Goal: Use online tool/utility: Utilize a website feature to perform a specific function

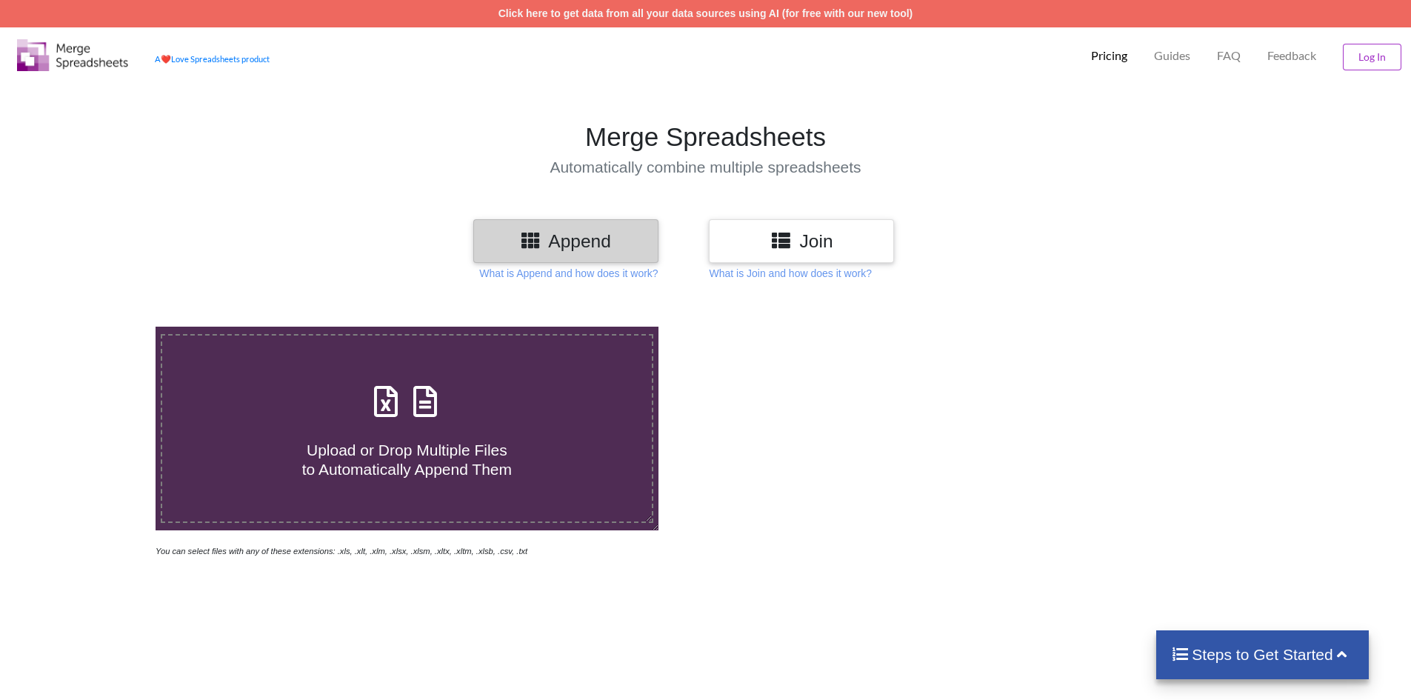
click at [454, 419] on div "Upload or Drop Multiple Files to Automatically Append Them" at bounding box center [407, 429] width 490 height 100
click at [101, 327] on input "Upload or Drop Multiple Files to Automatically Append Them" at bounding box center [101, 327] width 0 height 0
type input "C:\fakepath\export (21).xls"
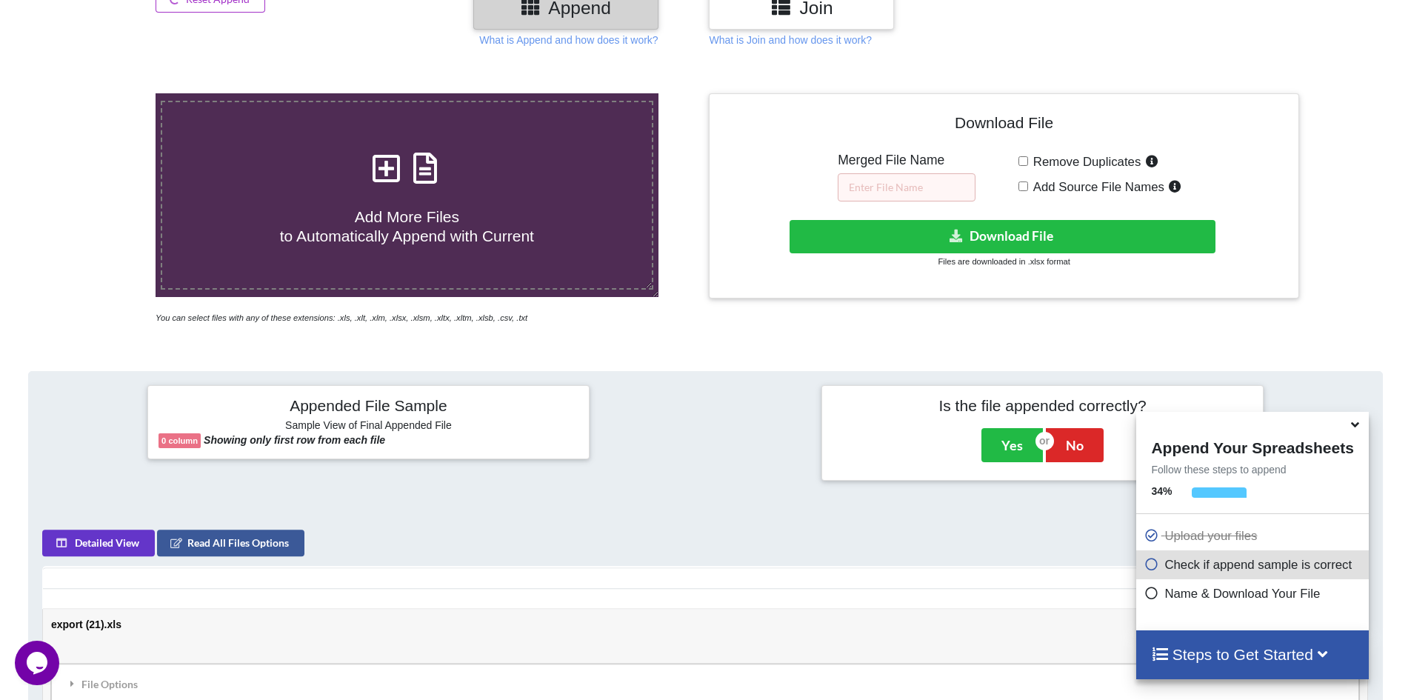
scroll to position [160, 0]
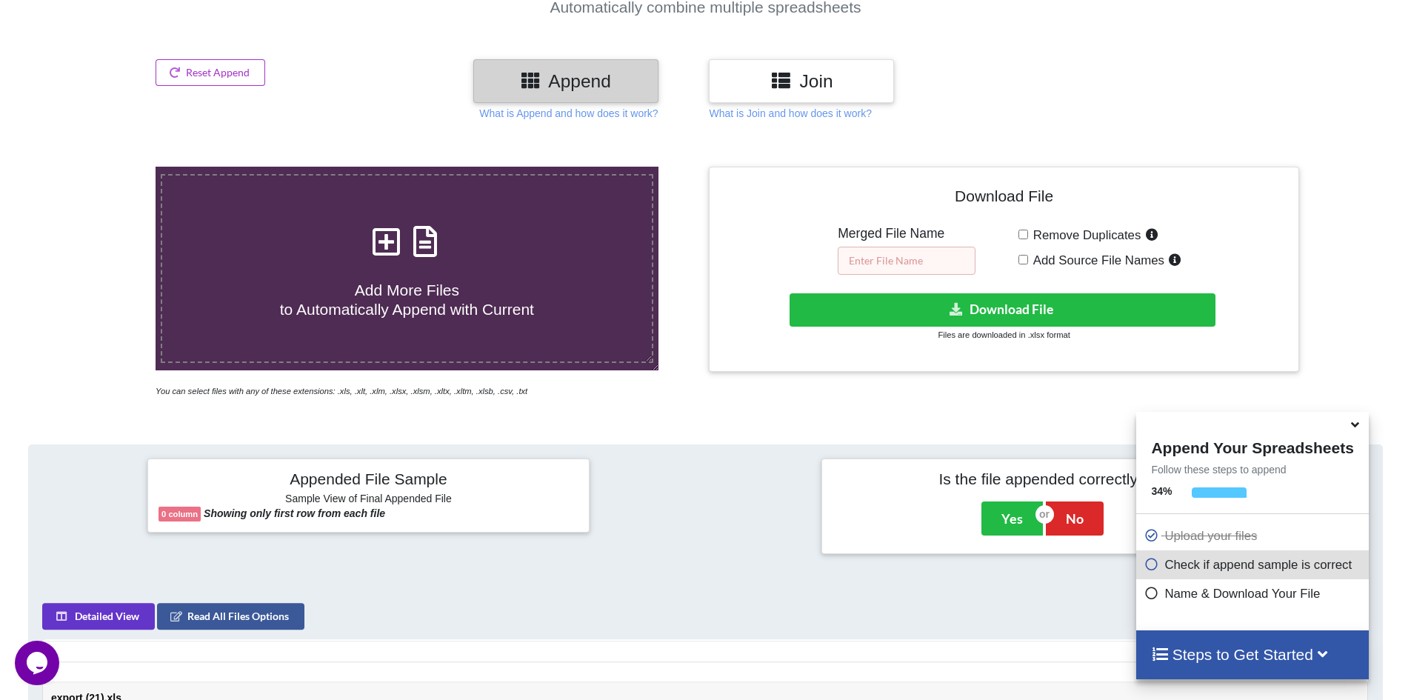
click at [915, 262] on input "text" at bounding box center [907, 261] width 138 height 28
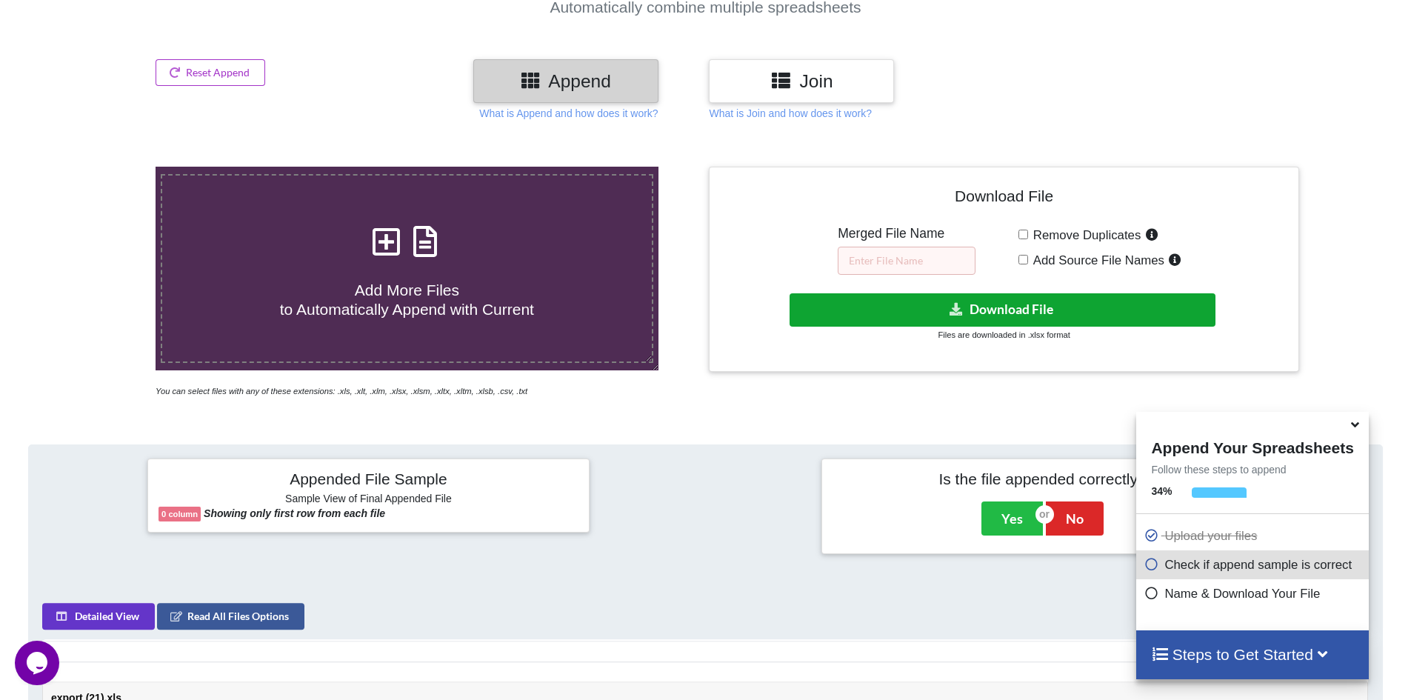
click at [962, 304] on icon at bounding box center [957, 308] width 16 height 11
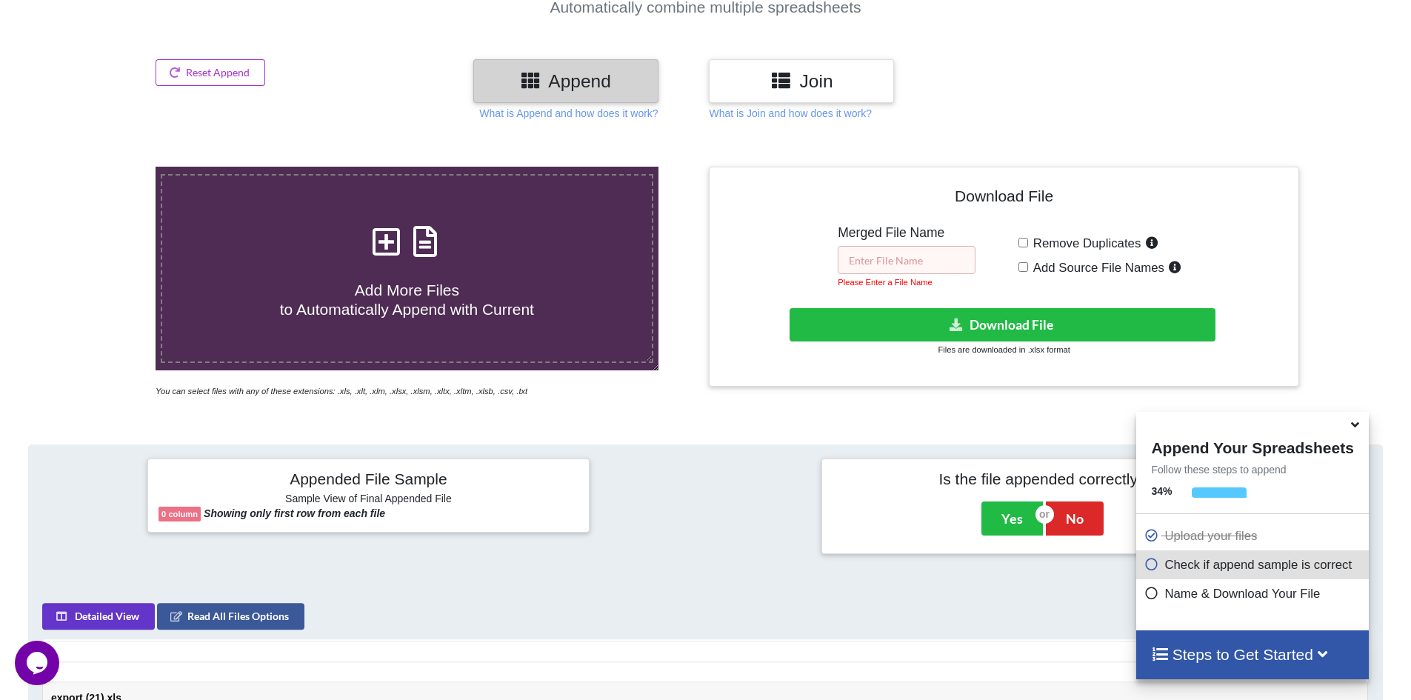
click at [914, 252] on input "text" at bounding box center [907, 260] width 138 height 28
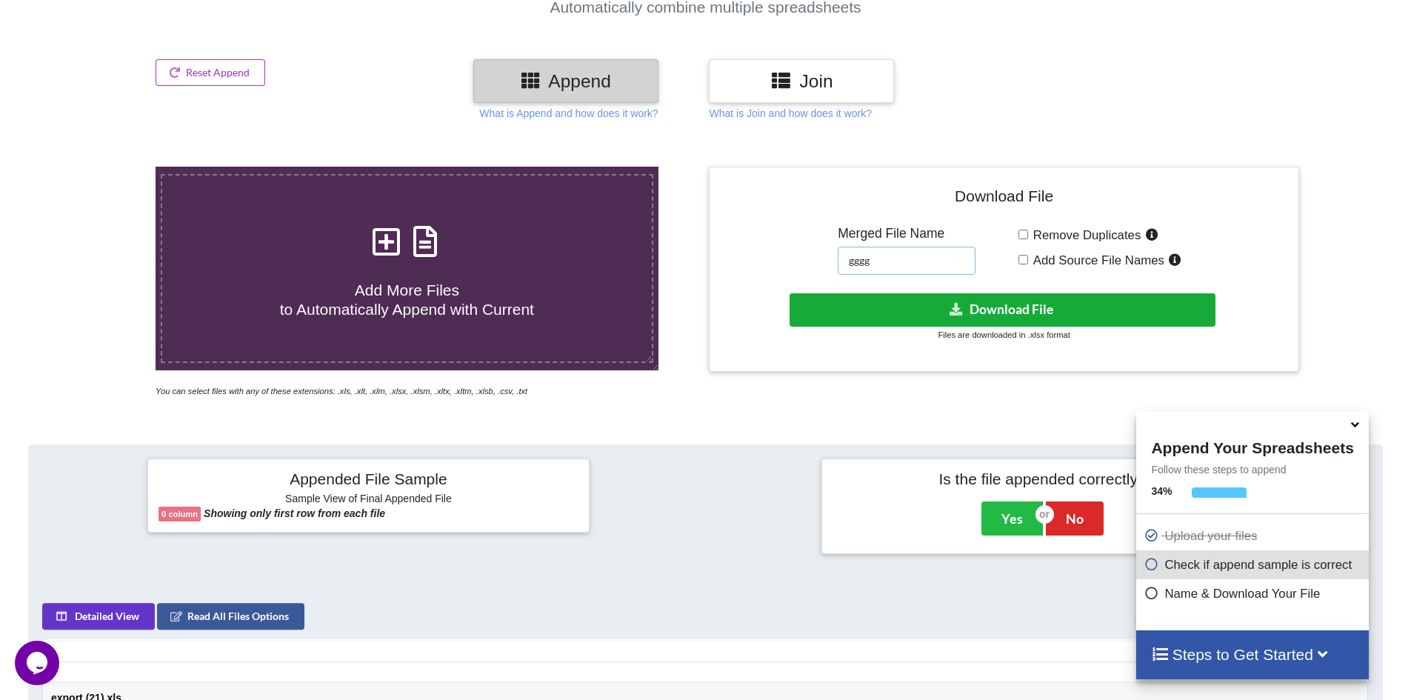
type input "gggg"
drag, startPoint x: 1023, startPoint y: 303, endPoint x: 1014, endPoint y: 316, distance: 15.4
click at [1014, 316] on button "Download File" at bounding box center [1003, 309] width 426 height 33
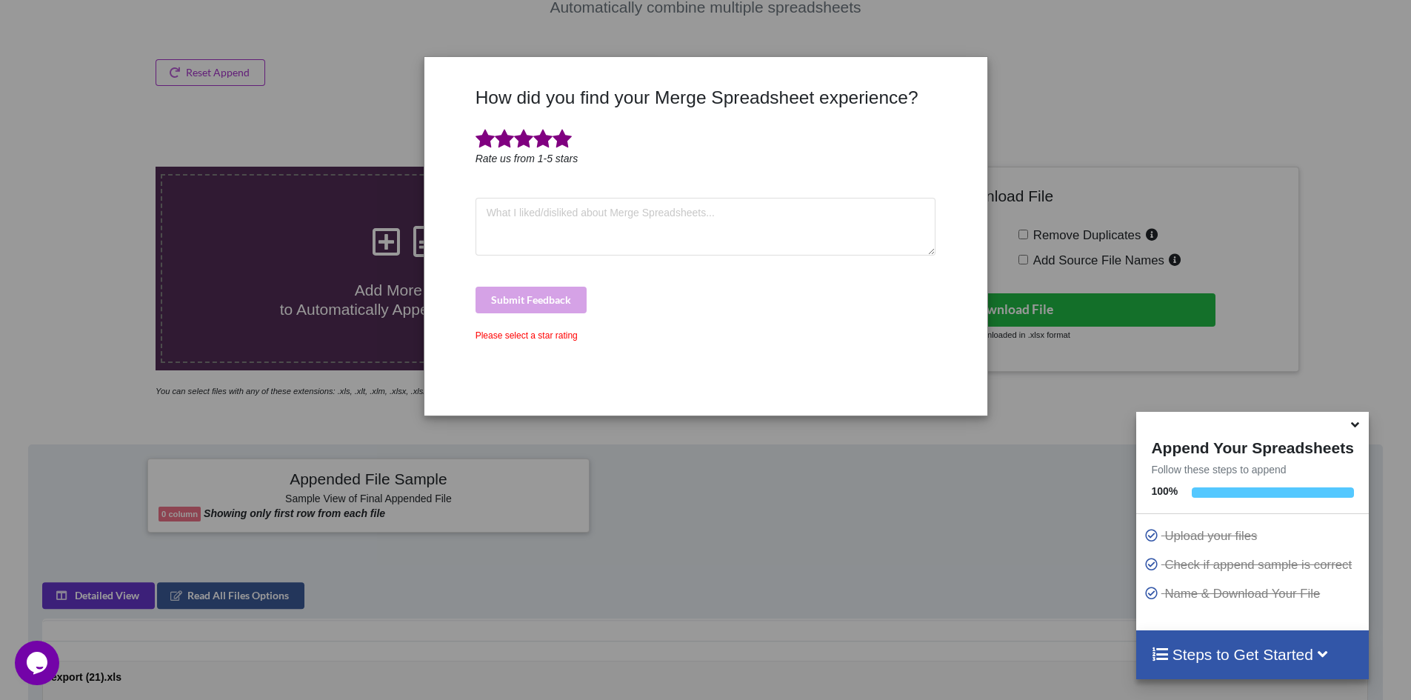
click at [570, 139] on span at bounding box center [562, 139] width 19 height 21
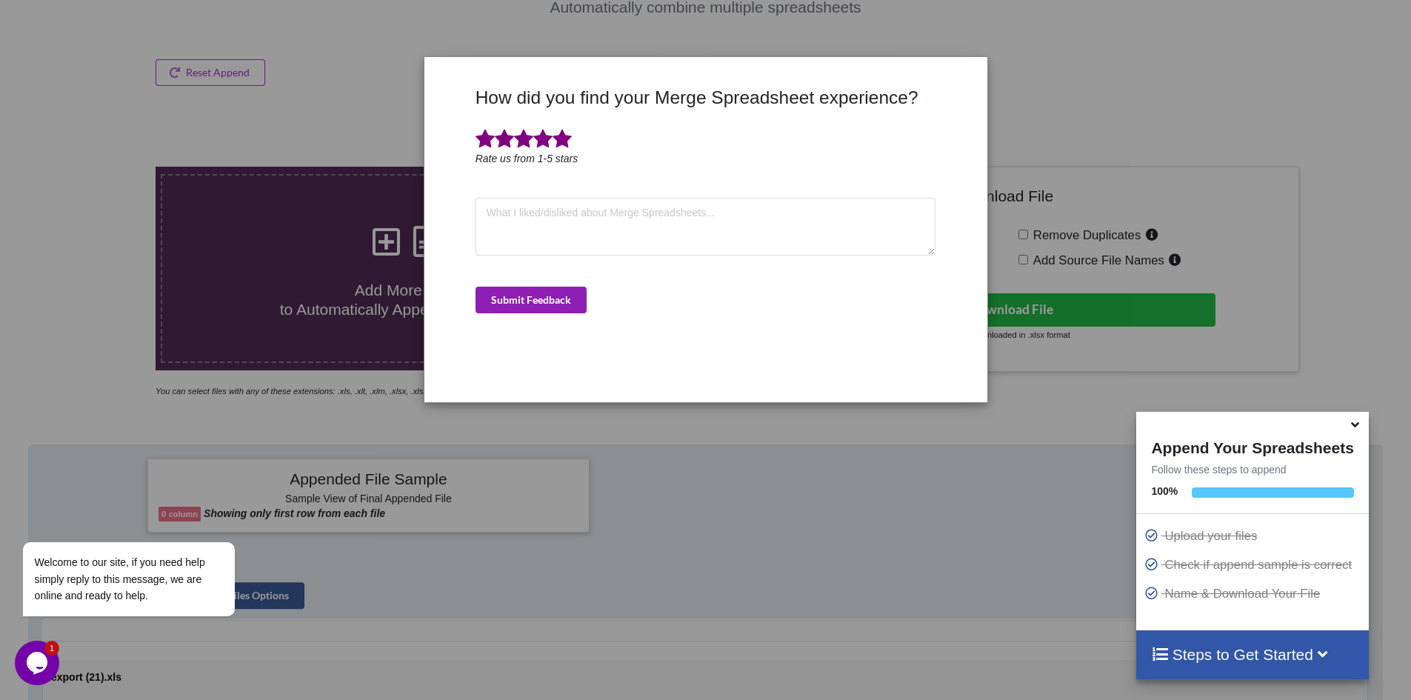
click at [569, 294] on button "Submit Feedback" at bounding box center [531, 300] width 111 height 27
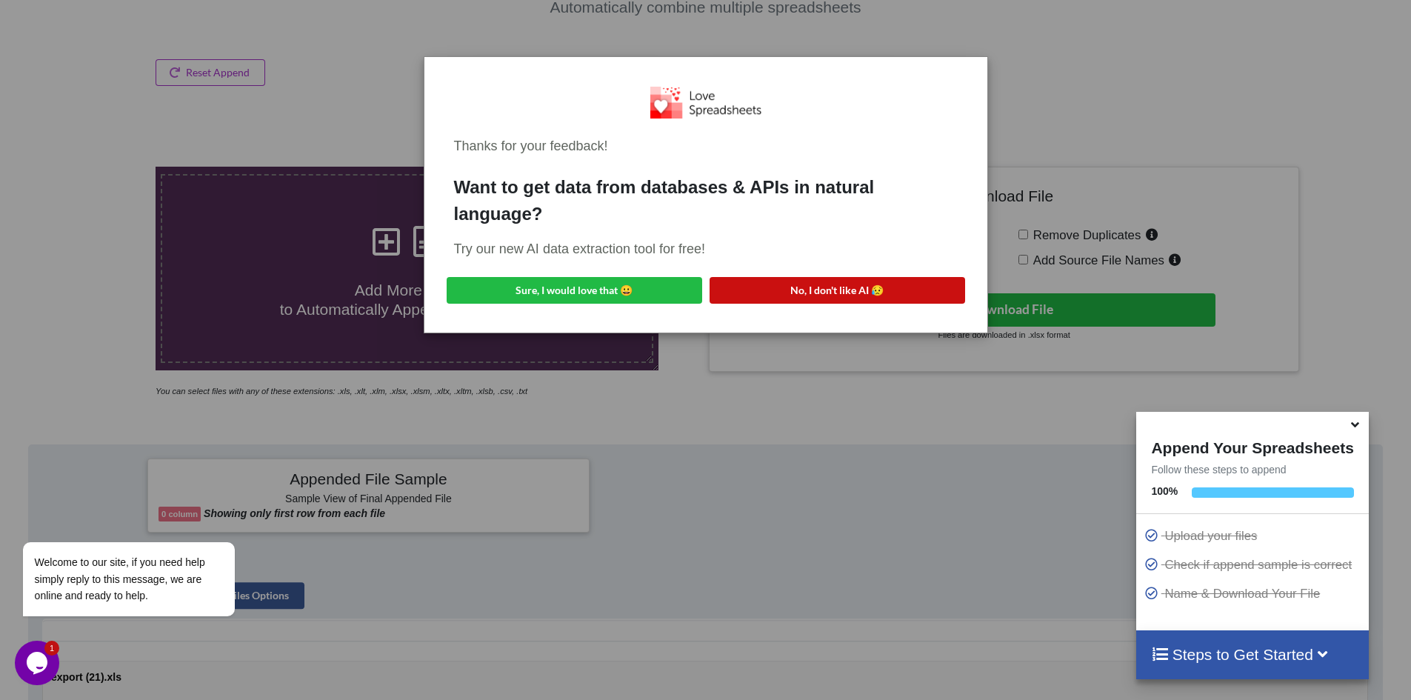
click at [844, 287] on button "No, I don't like AI 😥" at bounding box center [838, 290] width 256 height 27
